Goal: Information Seeking & Learning: Learn about a topic

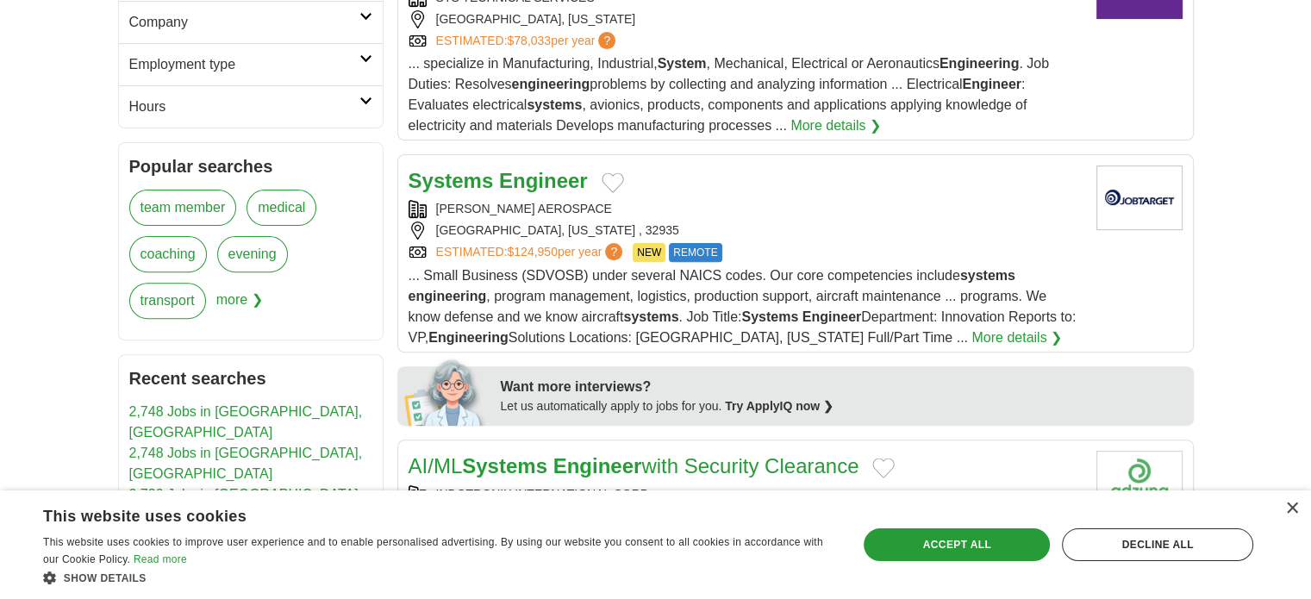
scroll to position [604, 0]
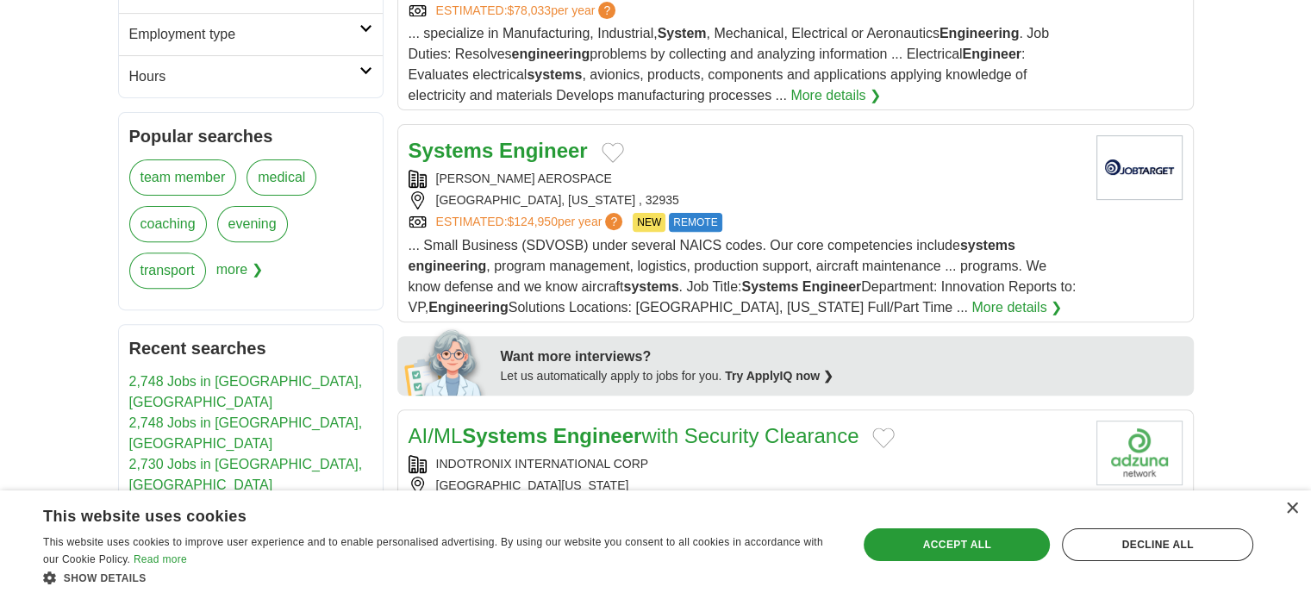
click at [517, 147] on strong "Engineer" at bounding box center [543, 150] width 89 height 23
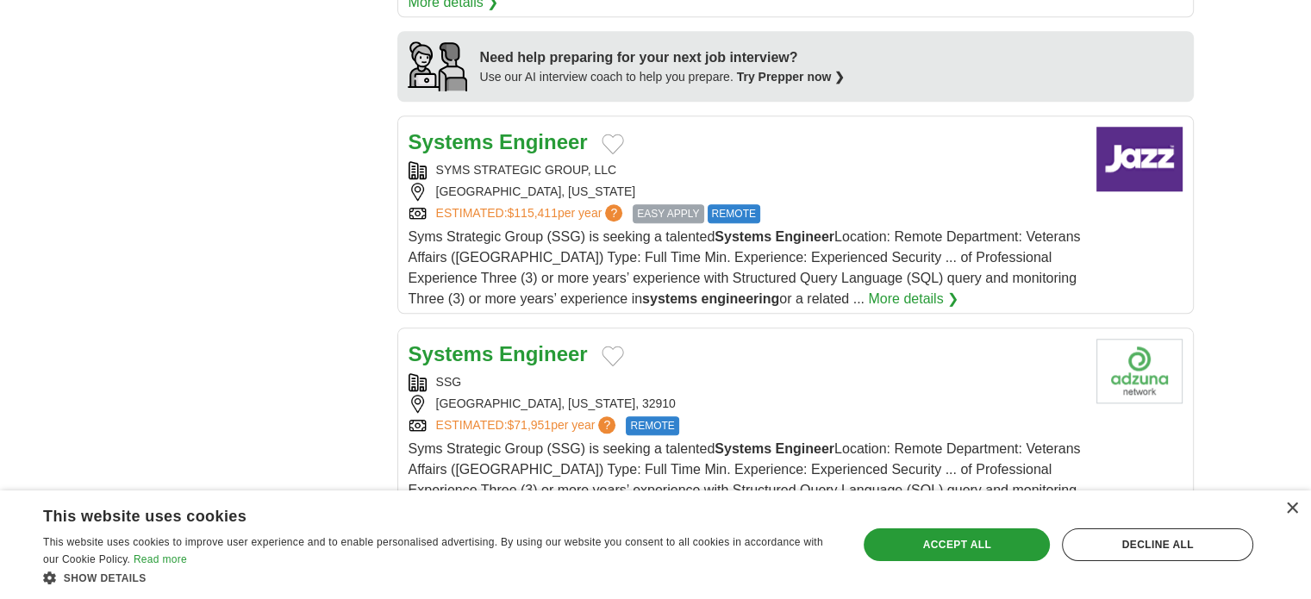
scroll to position [1724, 0]
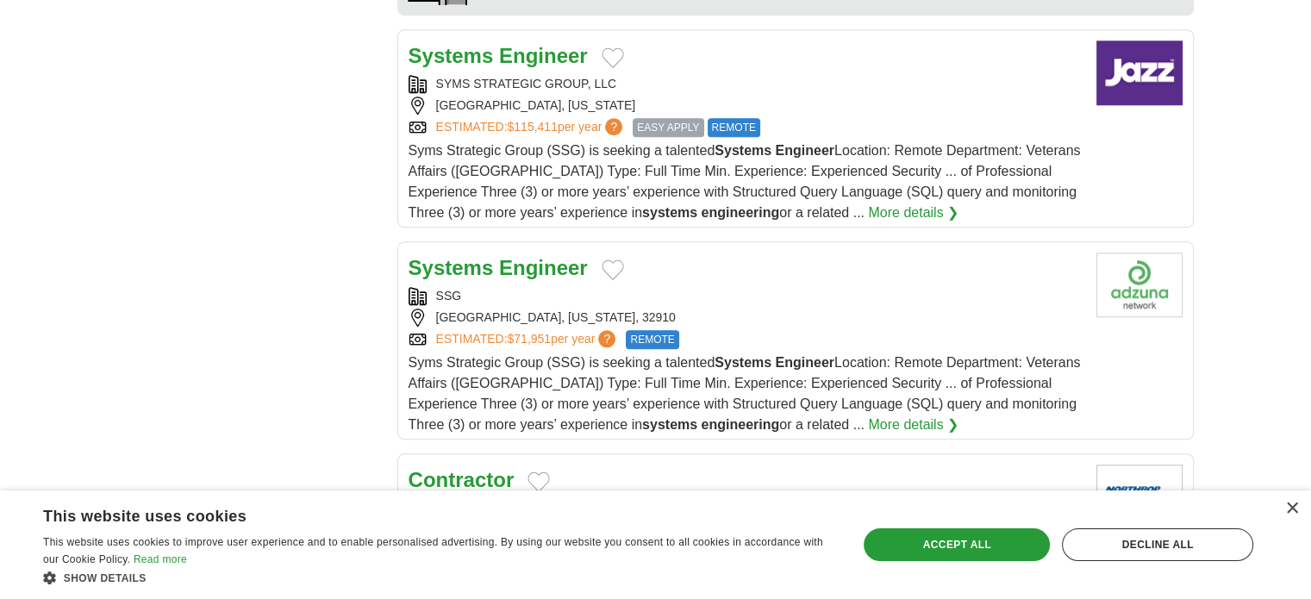
click at [480, 44] on strong "Systems" at bounding box center [451, 55] width 85 height 23
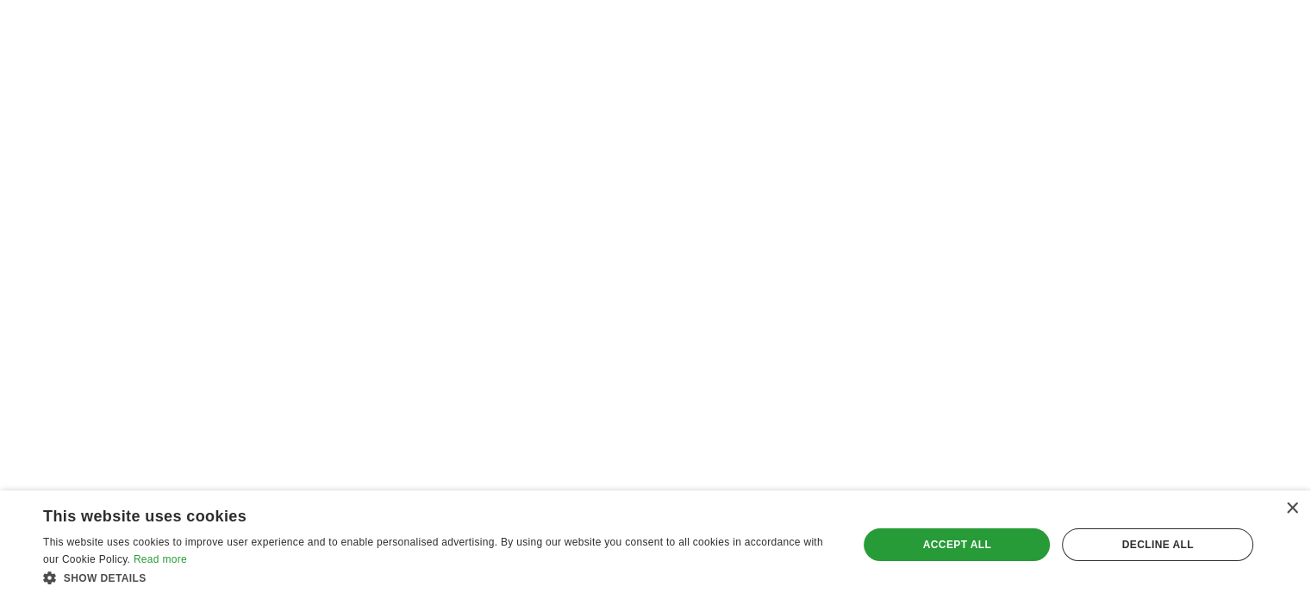
scroll to position [2673, 0]
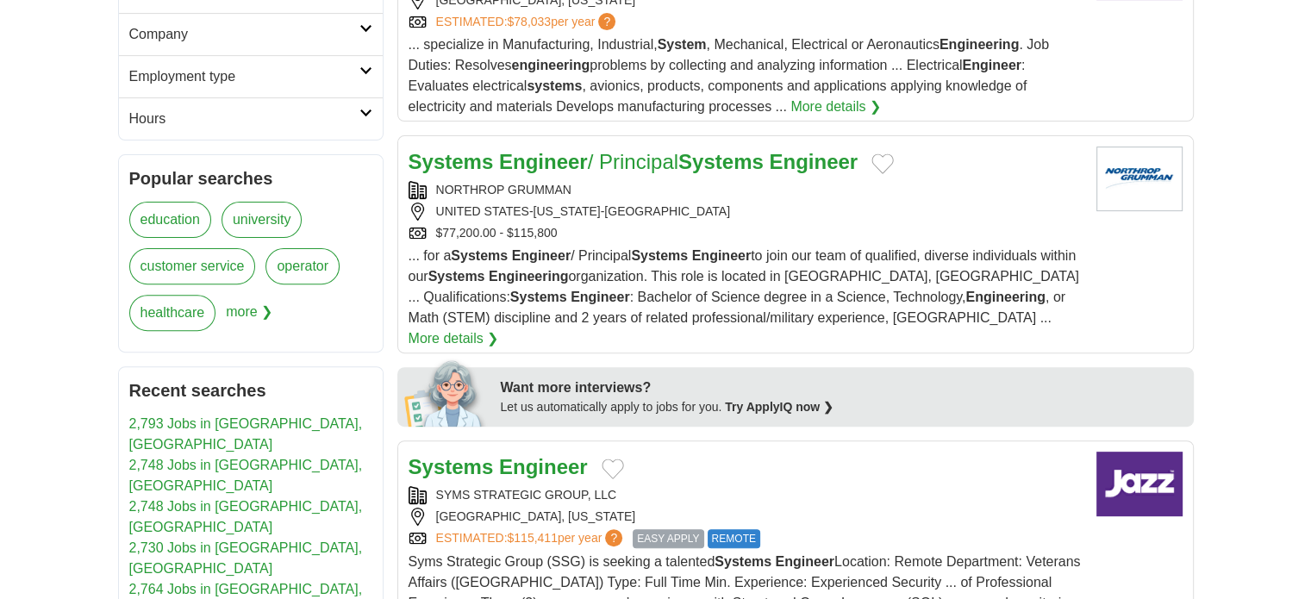
scroll to position [604, 0]
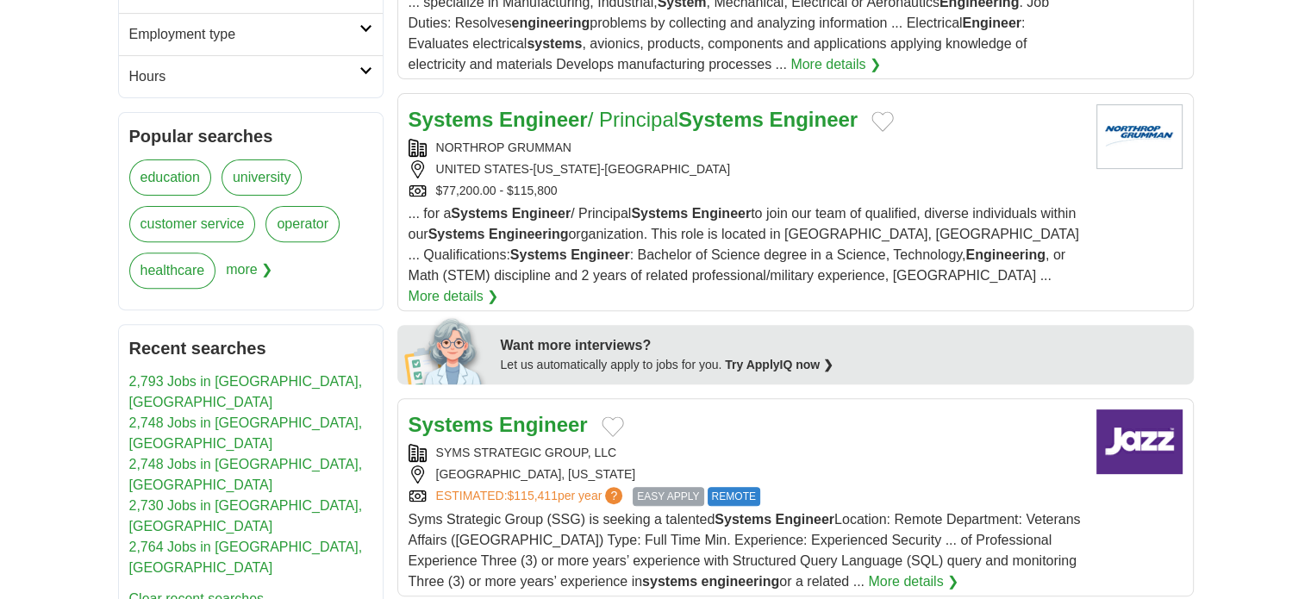
click at [538, 116] on strong "Engineer" at bounding box center [543, 119] width 89 height 23
click at [529, 120] on strong "Engineer" at bounding box center [543, 119] width 89 height 23
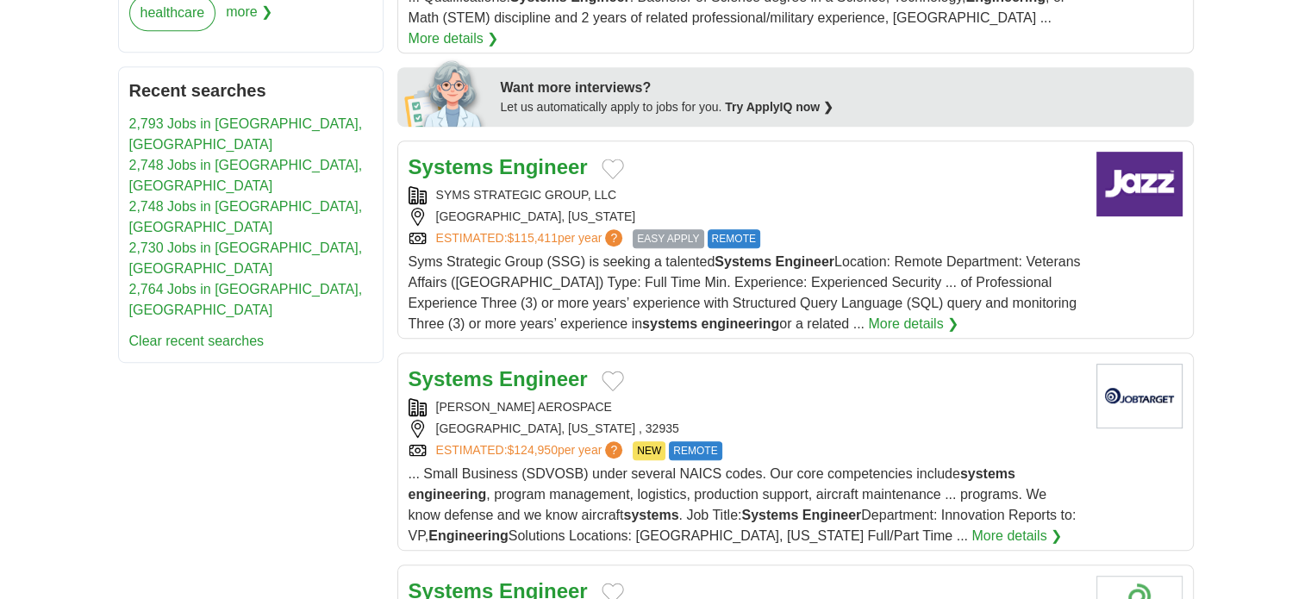
scroll to position [862, 0]
click at [543, 154] on strong "Engineer" at bounding box center [543, 165] width 89 height 23
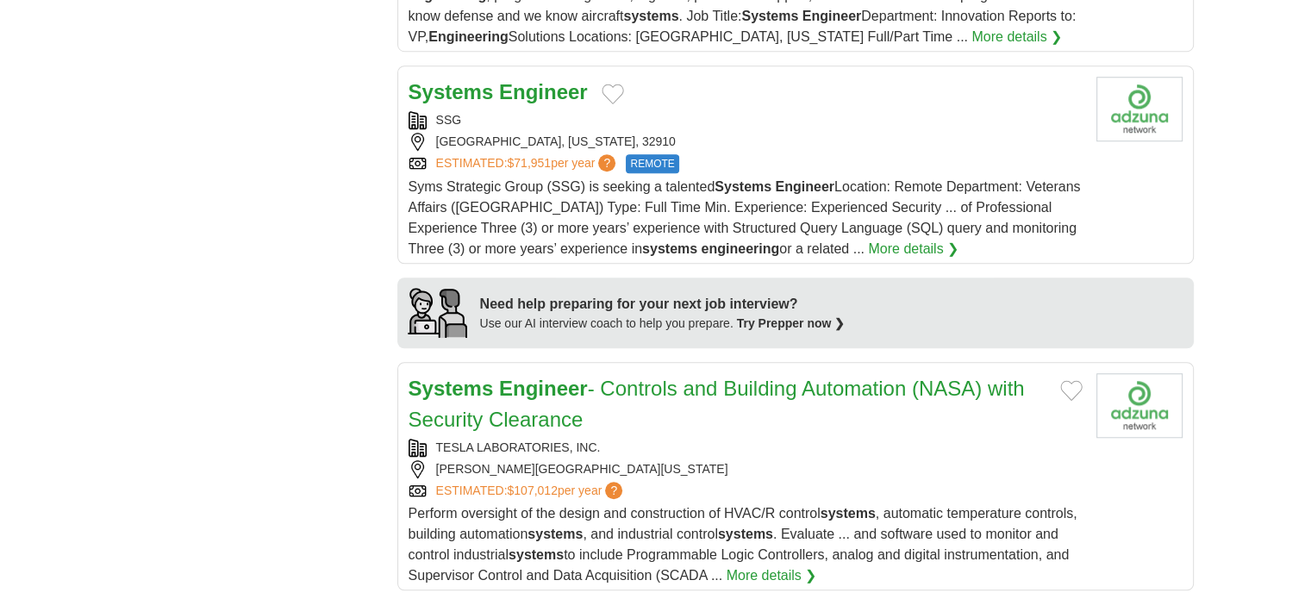
scroll to position [1380, 0]
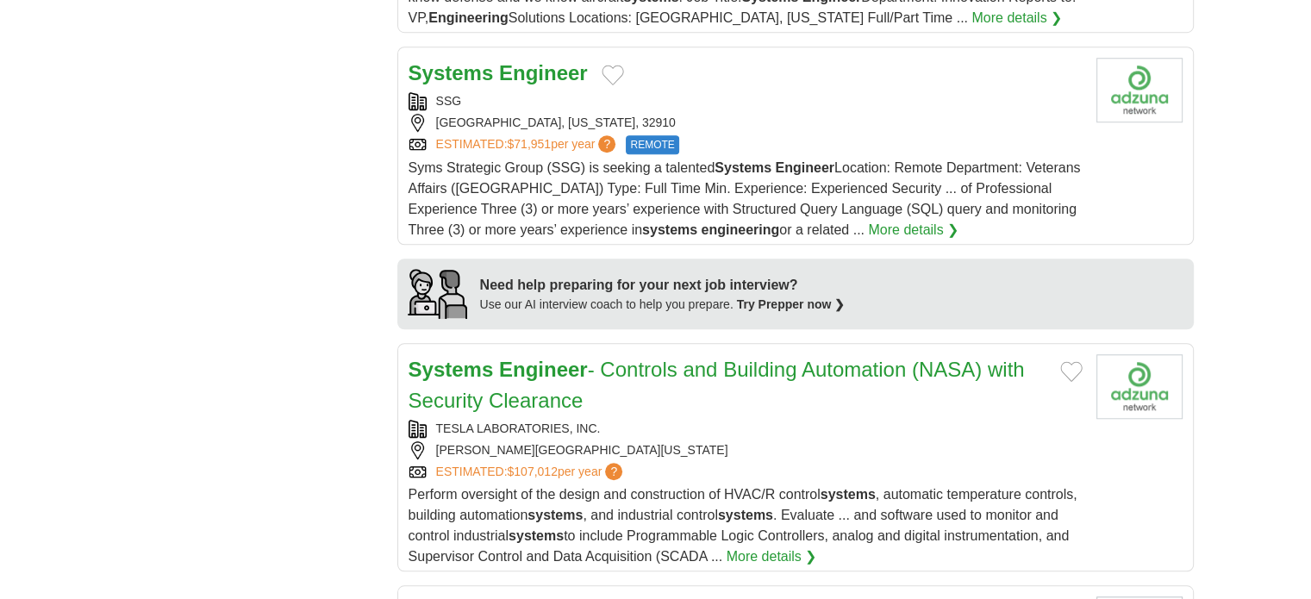
click at [520, 61] on strong "Engineer" at bounding box center [543, 72] width 89 height 23
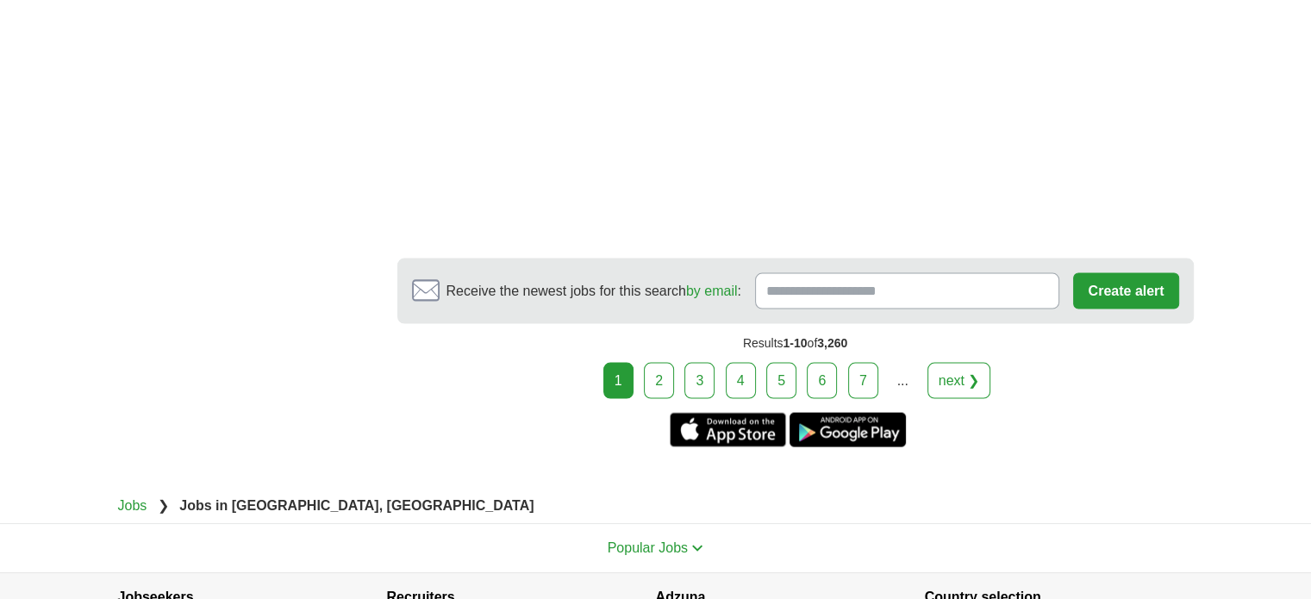
scroll to position [3535, 0]
